Goal: Information Seeking & Learning: Learn about a topic

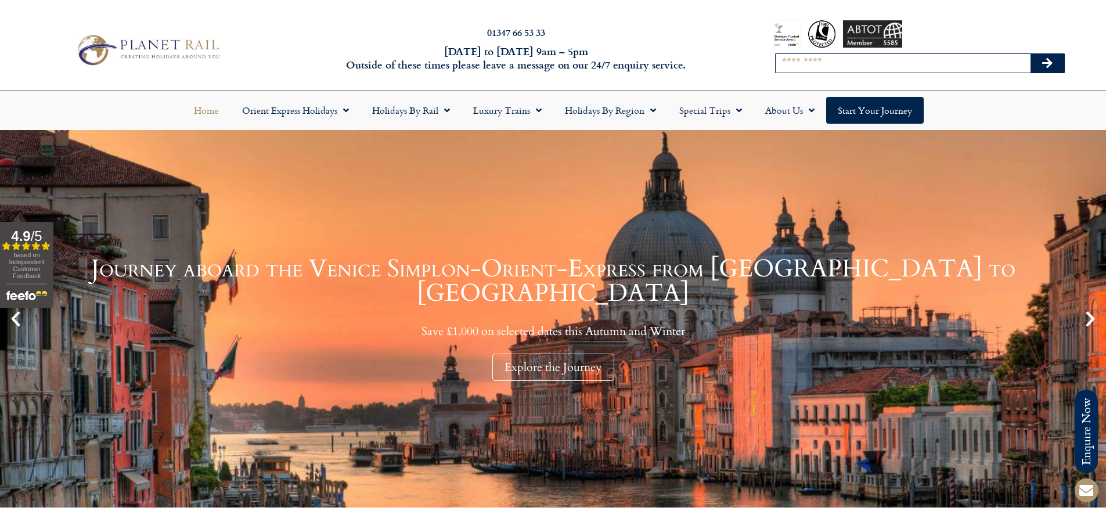
click at [817, 57] on input "Search" at bounding box center [903, 63] width 255 height 19
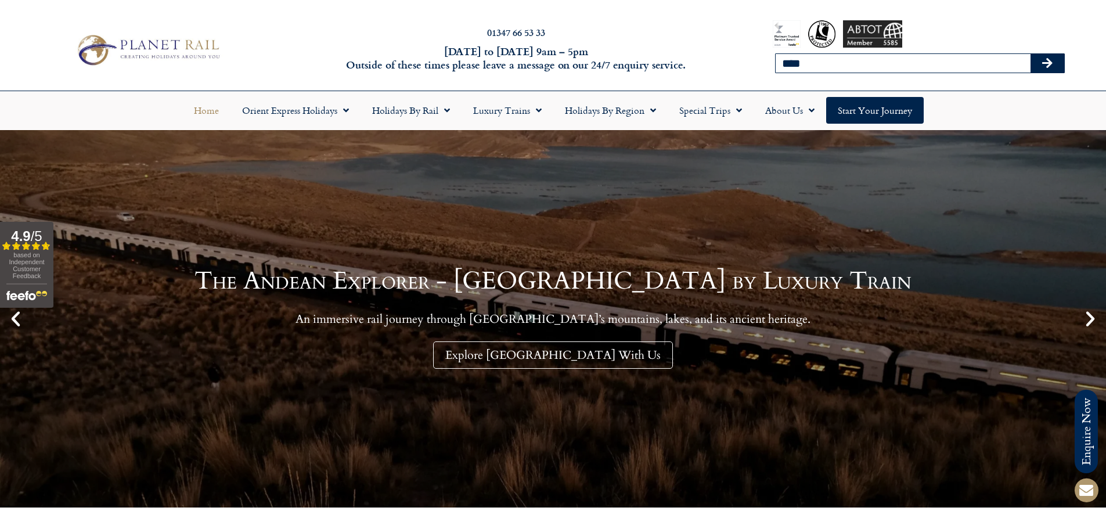
type input "**********"
click at [1051, 69] on button "Search" at bounding box center [1047, 63] width 34 height 19
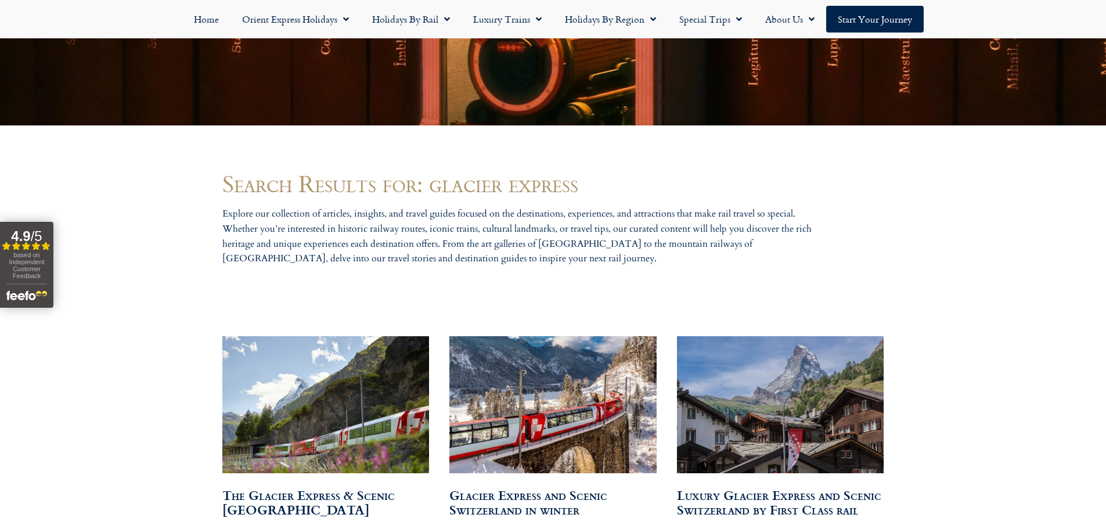
scroll to position [581, 0]
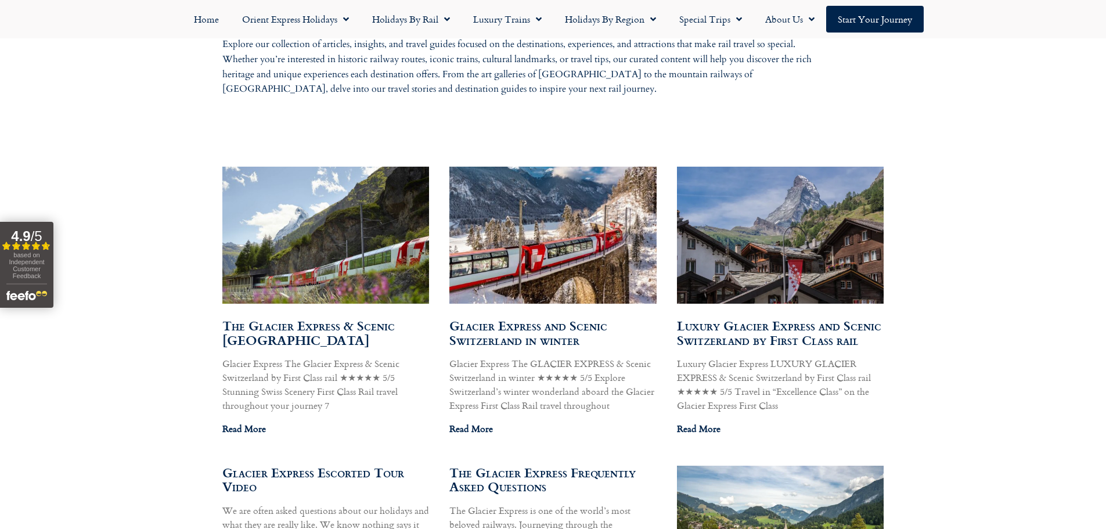
click at [319, 241] on img at bounding box center [325, 235] width 209 height 157
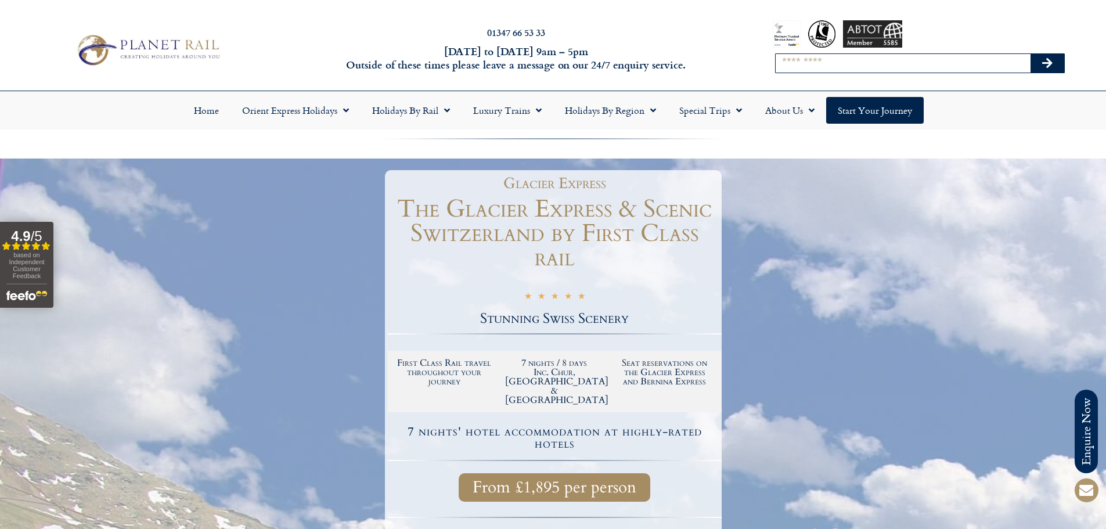
click at [823, 61] on input "Search" at bounding box center [903, 63] width 255 height 19
type input "**********"
click at [1030, 54] on button "Search" at bounding box center [1047, 63] width 34 height 19
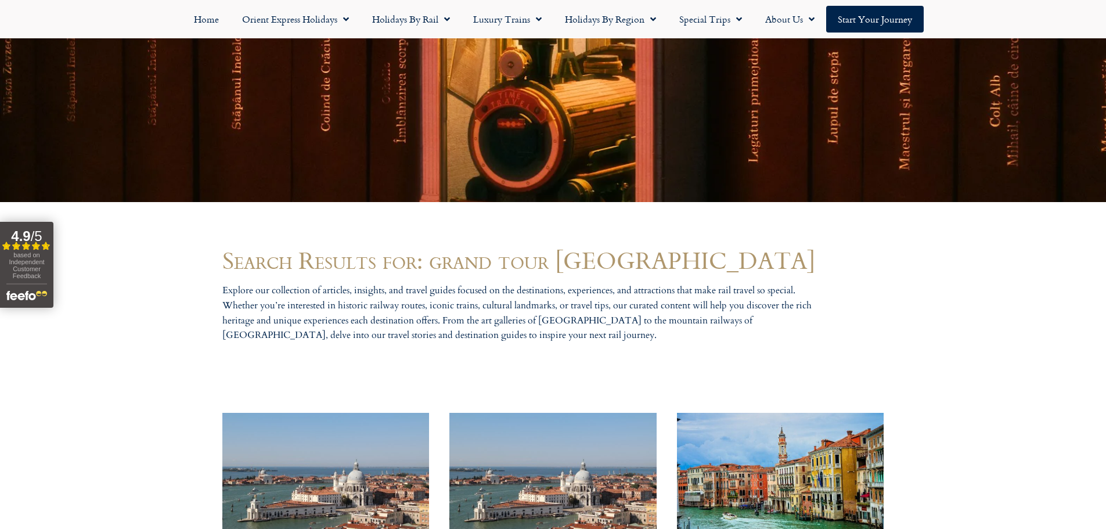
scroll to position [523, 0]
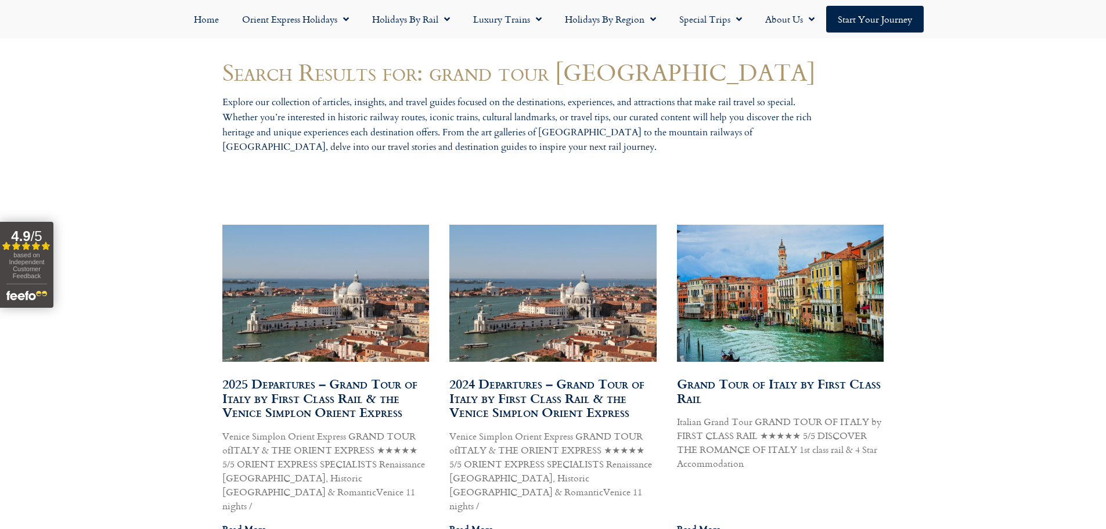
click at [747, 291] on img at bounding box center [779, 293] width 209 height 149
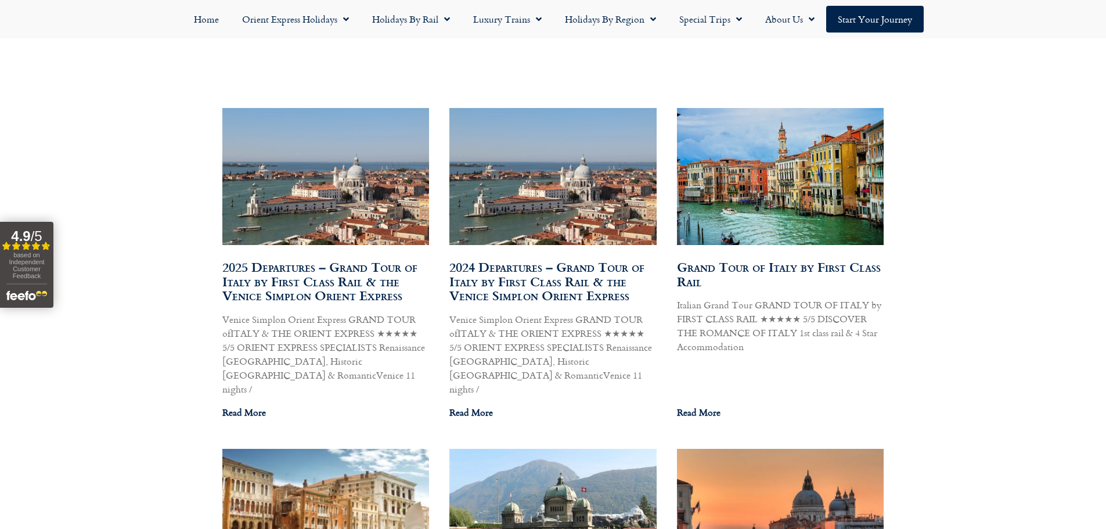
scroll to position [638, 0]
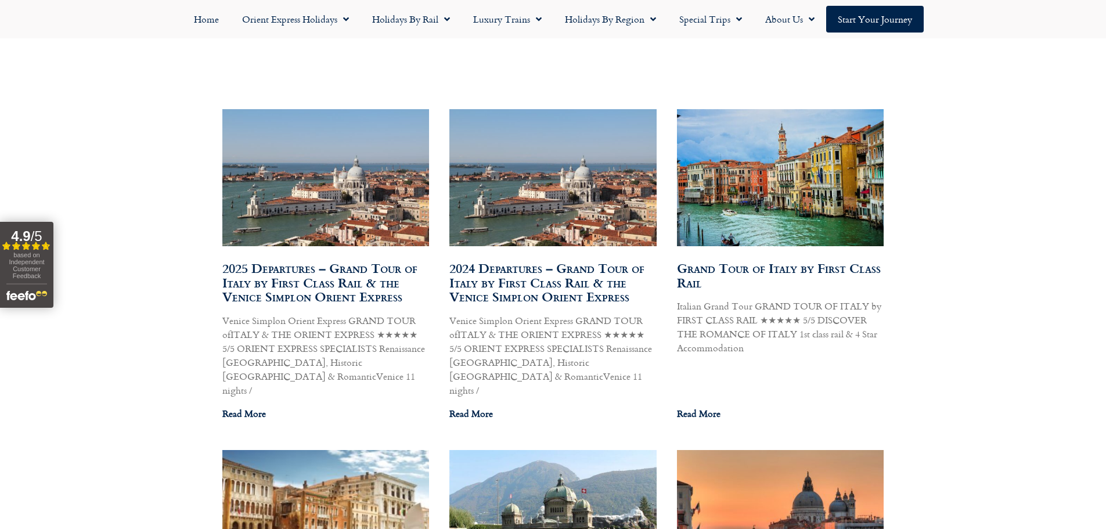
click at [768, 197] on img at bounding box center [779, 177] width 209 height 149
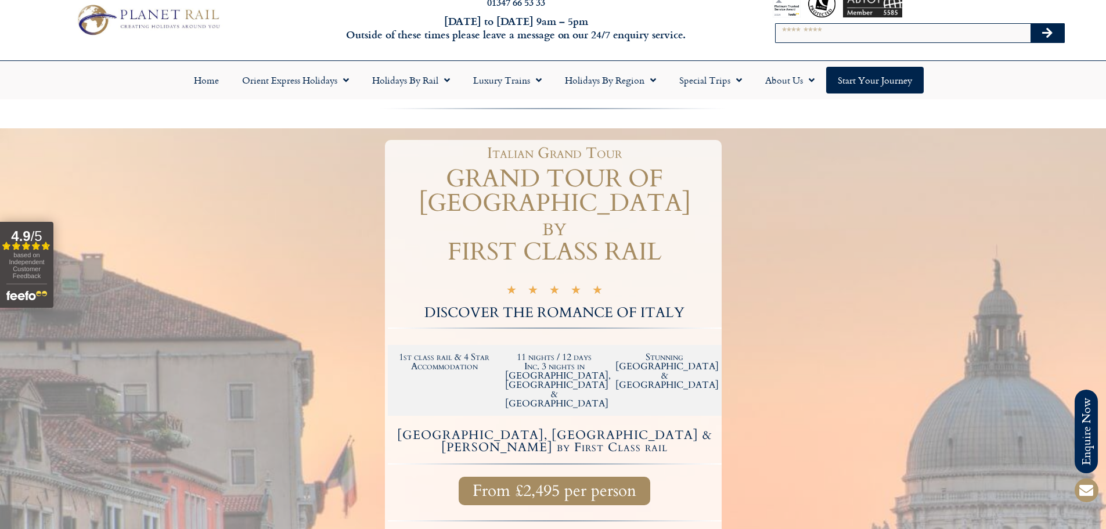
scroll to position [58, 0]
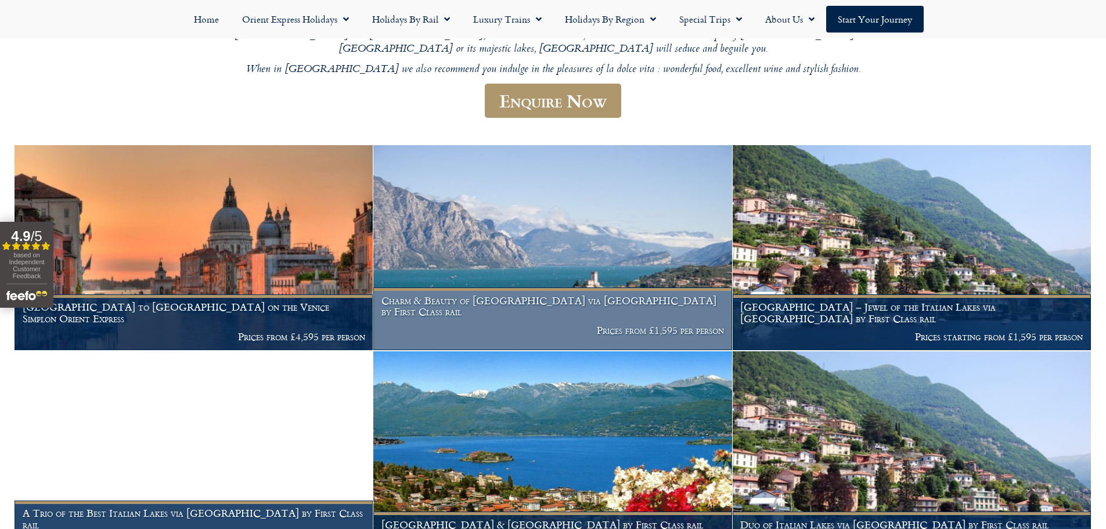
scroll to position [232, 0]
